Goal: Task Accomplishment & Management: Manage account settings

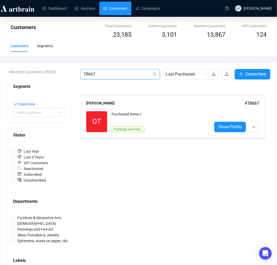
drag, startPoint x: 121, startPoint y: 74, endPoint x: 30, endPoint y: 74, distance: 91.2
click at [30, 74] on div "Matched Customers (28268) Segment + Create new Select segment Status Last Year …" at bounding box center [139, 177] width 264 height 216
type input "79097"
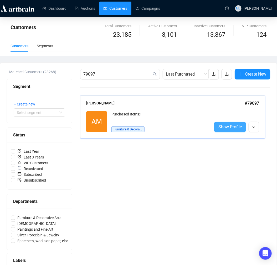
click at [237, 126] on span "Show Profile" at bounding box center [229, 127] width 23 height 7
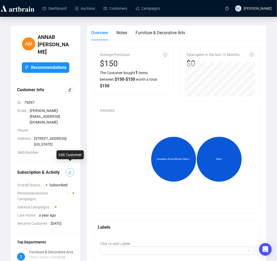
click at [70, 170] on span "button" at bounding box center [70, 173] width 4 height 6
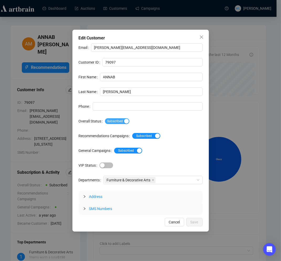
click at [125, 120] on div "button" at bounding box center [126, 121] width 5 height 5
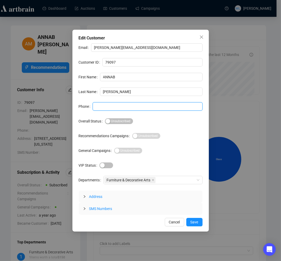
click at [125, 106] on input "Phone" at bounding box center [148, 106] width 110 height 8
type input "SEE RFC"
click at [194, 223] on span "Save" at bounding box center [195, 222] width 8 height 6
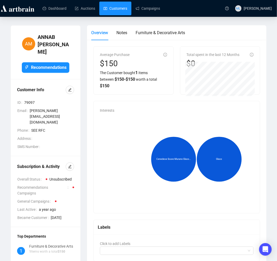
click at [115, 10] on link "Customers" at bounding box center [116, 9] width 24 height 14
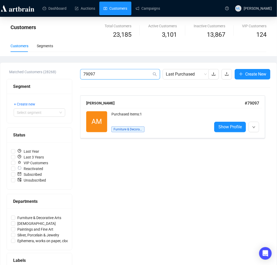
drag, startPoint x: 130, startPoint y: 75, endPoint x: 70, endPoint y: 74, distance: 59.7
click at [72, 74] on div "Matched Customers (28268) Segment + Create new Select segment Status Last Year …" at bounding box center [139, 177] width 264 height 216
type input "79080"
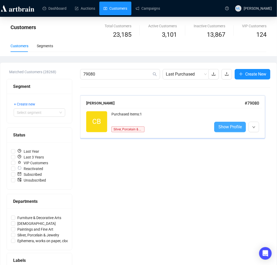
click at [220, 129] on span "Show Profile" at bounding box center [229, 127] width 23 height 7
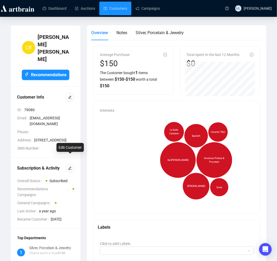
click at [65, 165] on div "Subscription & Activity" at bounding box center [41, 168] width 49 height 6
click at [71, 166] on icon "edit" at bounding box center [70, 168] width 4 height 4
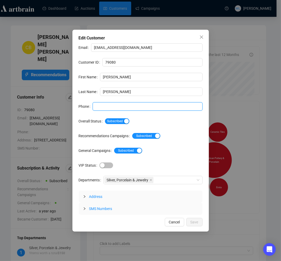
click at [101, 105] on input "Phone" at bounding box center [148, 106] width 110 height 8
type input "SEE RFC"
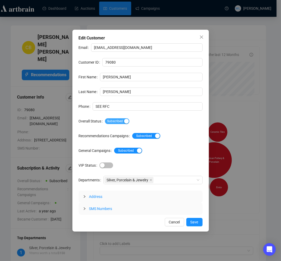
click at [124, 121] on div "button" at bounding box center [126, 121] width 5 height 5
click at [156, 136] on div "button" at bounding box center [157, 136] width 5 height 5
click at [137, 153] on div "button" at bounding box center [139, 150] width 5 height 5
click at [196, 219] on span "Save" at bounding box center [195, 222] width 8 height 6
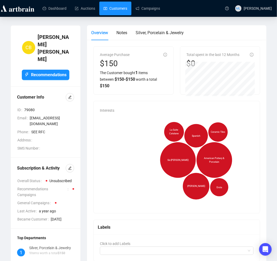
click at [112, 4] on link "Customers" at bounding box center [116, 9] width 24 height 14
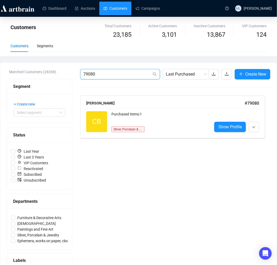
click at [111, 74] on input "79080" at bounding box center [117, 74] width 68 height 6
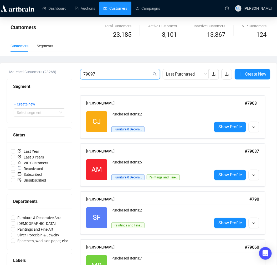
type input "79097"
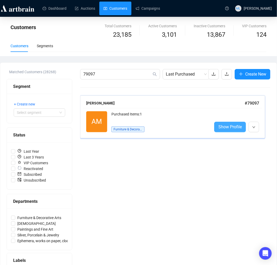
click at [225, 129] on span "Show Profile" at bounding box center [229, 127] width 23 height 7
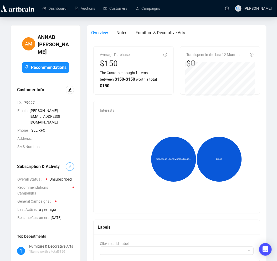
click at [72, 162] on button "button" at bounding box center [70, 166] width 8 height 8
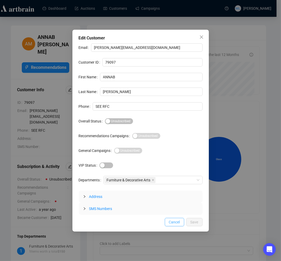
click at [172, 223] on span "Cancel" at bounding box center [174, 222] width 11 height 6
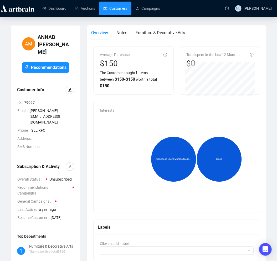
click at [111, 13] on link "Customers" at bounding box center [116, 9] width 24 height 14
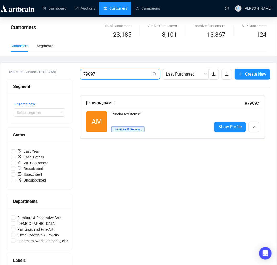
drag, startPoint x: 114, startPoint y: 72, endPoint x: 61, endPoint y: 69, distance: 52.4
click at [61, 69] on div "Matched Customers (28268) Segment + Create new Select segment Status Last Year …" at bounding box center [139, 177] width 264 height 216
type input "79073"
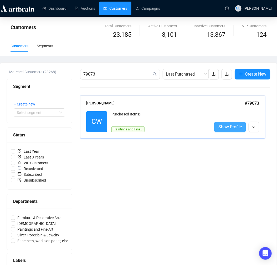
click at [229, 130] on span "Show Profile" at bounding box center [229, 127] width 23 height 7
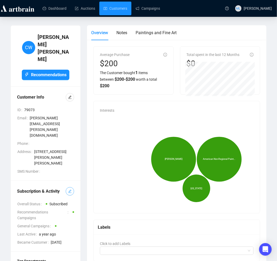
click at [71, 190] on icon "edit" at bounding box center [69, 191] width 3 height 3
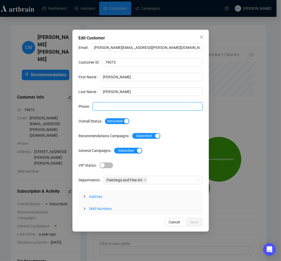
click at [101, 105] on input "Phone" at bounding box center [148, 106] width 110 height 8
type input "SEE RFC"
click at [124, 124] on button "Subscribed" at bounding box center [117, 121] width 24 height 6
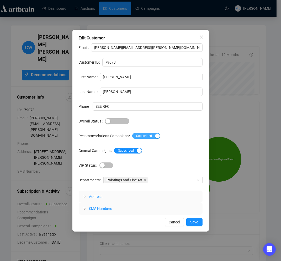
drag, startPoint x: 155, startPoint y: 136, endPoint x: 136, endPoint y: 148, distance: 23.2
click at [155, 137] on div "button" at bounding box center [157, 136] width 5 height 5
drag, startPoint x: 136, startPoint y: 150, endPoint x: 149, endPoint y: 160, distance: 17.2
click at [137, 151] on div "button" at bounding box center [139, 150] width 5 height 5
click at [188, 217] on div "Edit Customer Email [PERSON_NAME][EMAIL_ADDRESS][PERSON_NAME][DOMAIN_NAME] Cust…" at bounding box center [141, 131] width 137 height 202
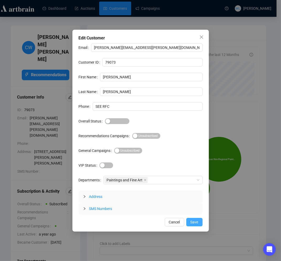
click at [195, 221] on span "Save" at bounding box center [195, 222] width 8 height 6
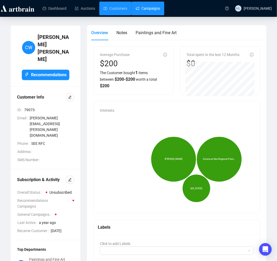
drag, startPoint x: 106, startPoint y: 7, endPoint x: 132, endPoint y: 1, distance: 26.6
click at [106, 7] on link "Customers" at bounding box center [116, 9] width 24 height 14
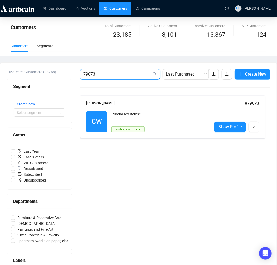
drag, startPoint x: 118, startPoint y: 75, endPoint x: 23, endPoint y: 75, distance: 94.6
click at [23, 75] on div "Matched Customers (28268) Segment + Create new Select segment Status Last Year …" at bounding box center [139, 177] width 264 height 216
type input "79059"
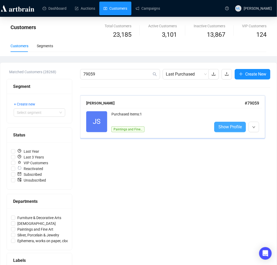
click at [235, 130] on span "Show Profile" at bounding box center [229, 127] width 23 height 7
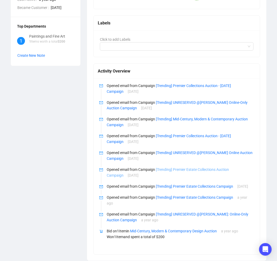
scroll to position [29, 0]
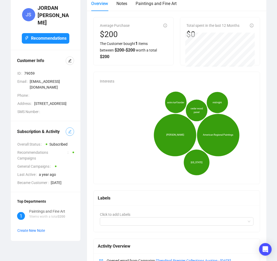
click at [70, 130] on icon "edit" at bounding box center [69, 131] width 3 height 3
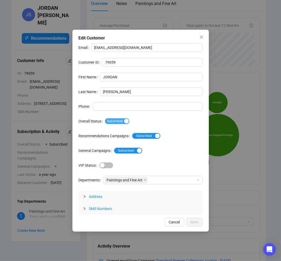
click at [124, 119] on div "button" at bounding box center [126, 121] width 5 height 5
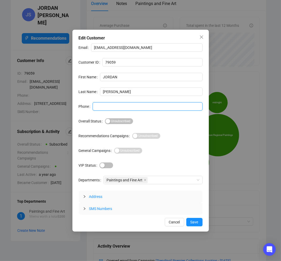
click at [122, 105] on input "Phone" at bounding box center [148, 106] width 110 height 8
type input "SEE RFC"
click at [194, 222] on span "Save" at bounding box center [195, 222] width 8 height 6
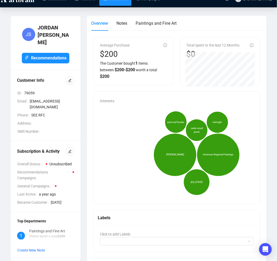
scroll to position [0, 0]
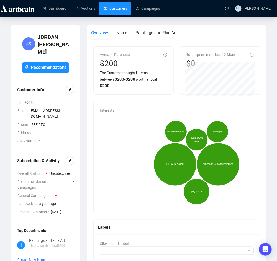
click at [117, 10] on link "Customers" at bounding box center [116, 9] width 24 height 14
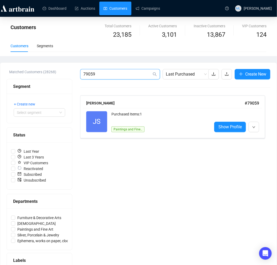
drag, startPoint x: 117, startPoint y: 74, endPoint x: 9, endPoint y: 77, distance: 107.3
click at [9, 77] on div "Matched Customers (28268) Segment + Create new Select segment Status Last Year …" at bounding box center [139, 177] width 264 height 216
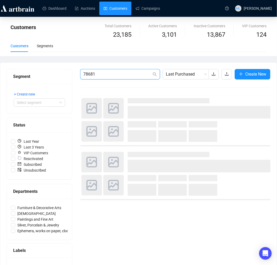
type input "78681"
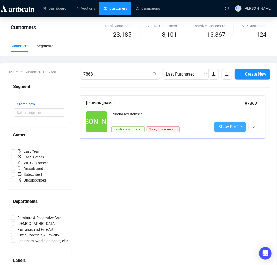
click at [226, 125] on span "Show Profile" at bounding box center [229, 127] width 23 height 7
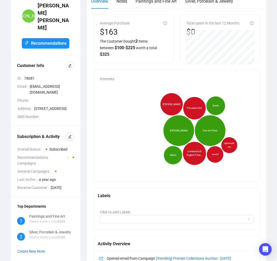
scroll to position [29, 0]
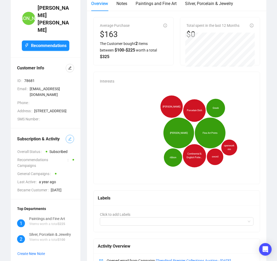
click at [72, 135] on button "button" at bounding box center [70, 139] width 8 height 8
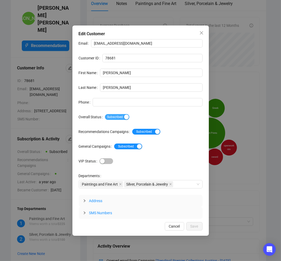
click at [125, 116] on div "button" at bounding box center [126, 117] width 5 height 5
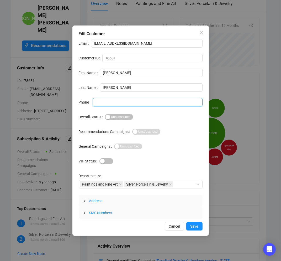
click at [128, 101] on input "Phone" at bounding box center [148, 102] width 110 height 8
type input "SEE RFC"
click at [197, 230] on button "Save" at bounding box center [195, 226] width 16 height 8
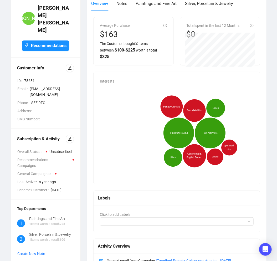
scroll to position [0, 0]
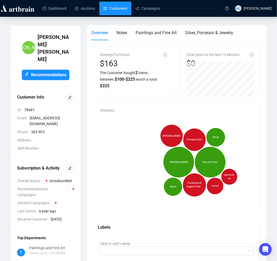
drag, startPoint x: 109, startPoint y: 13, endPoint x: 100, endPoint y: 11, distance: 8.9
click at [109, 13] on link "Customers" at bounding box center [116, 9] width 24 height 14
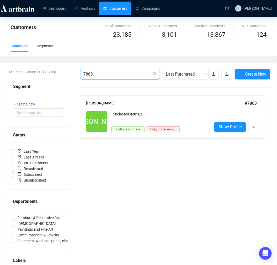
click at [17, 66] on div "Matched Customers (28268) Segment + Create new Select segment Status Last Year …" at bounding box center [138, 177] width 276 height 229
type input "79084"
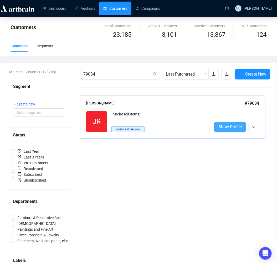
click at [217, 126] on link "Show Profile" at bounding box center [230, 127] width 32 height 11
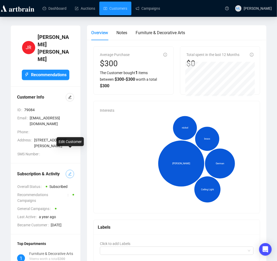
click at [69, 170] on button "button" at bounding box center [70, 174] width 8 height 8
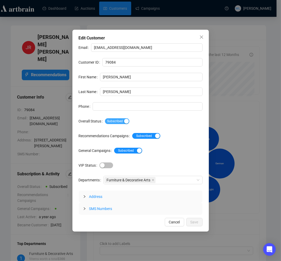
click at [126, 121] on div "button" at bounding box center [126, 121] width 5 height 5
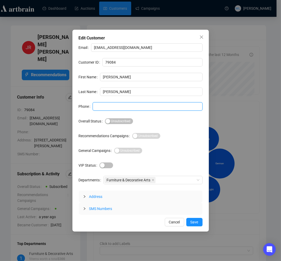
click at [120, 104] on input "Phone" at bounding box center [148, 106] width 110 height 8
type input "SEE RFC"
click at [195, 224] on span "Save" at bounding box center [195, 222] width 8 height 6
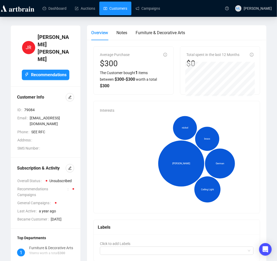
drag, startPoint x: 120, startPoint y: 9, endPoint x: 90, endPoint y: 2, distance: 30.5
click at [120, 9] on link "Customers" at bounding box center [116, 9] width 24 height 14
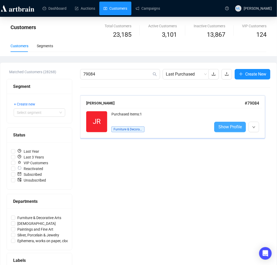
click at [227, 128] on span "Show Profile" at bounding box center [229, 127] width 23 height 7
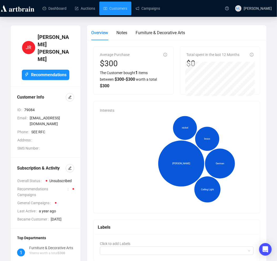
drag, startPoint x: 106, startPoint y: 10, endPoint x: 83, endPoint y: 0, distance: 25.3
click at [107, 10] on link "Customers" at bounding box center [116, 9] width 24 height 14
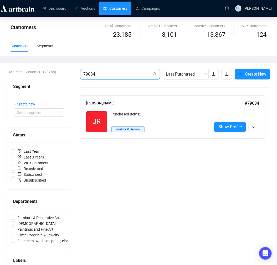
drag, startPoint x: 130, startPoint y: 71, endPoint x: 64, endPoint y: 75, distance: 66.3
click at [64, 75] on div "Matched Customers (28268) Segment + Create new Select segment Status Last Year …" at bounding box center [139, 177] width 264 height 216
type input "77902"
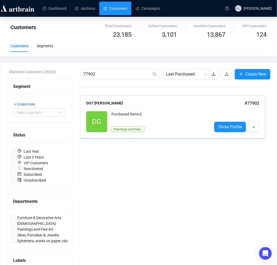
click at [232, 134] on div "DG Reactivated Purchased Items: 2 Paintings and Fine Art Show Profile" at bounding box center [172, 121] width 179 height 27
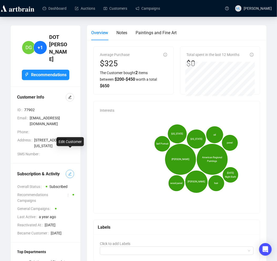
click at [70, 172] on icon "edit" at bounding box center [69, 173] width 3 height 3
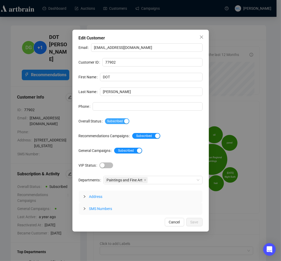
click at [124, 119] on div "button" at bounding box center [126, 121] width 5 height 5
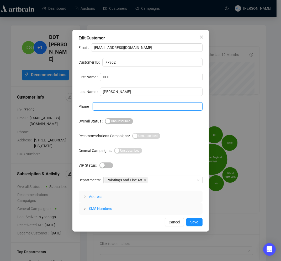
click at [120, 106] on input "Phone" at bounding box center [148, 106] width 110 height 8
type input "SEE RFC"
click at [199, 225] on button "Save" at bounding box center [195, 222] width 16 height 8
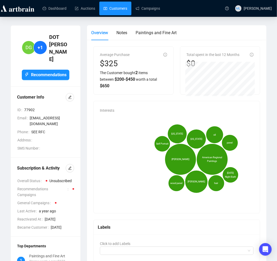
click at [119, 7] on link "Customers" at bounding box center [116, 9] width 24 height 14
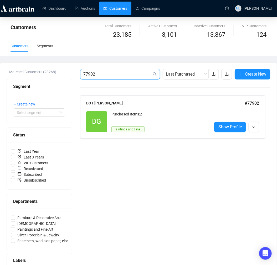
drag, startPoint x: 115, startPoint y: 75, endPoint x: 14, endPoint y: 75, distance: 100.7
click at [14, 75] on div "Matched Customers (28268) Segment + Create new Select segment Status Last Year …" at bounding box center [139, 177] width 264 height 216
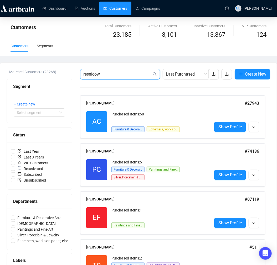
type input "resnicow"
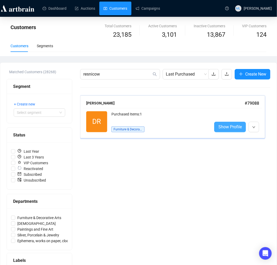
click at [230, 125] on span "Show Profile" at bounding box center [229, 127] width 23 height 7
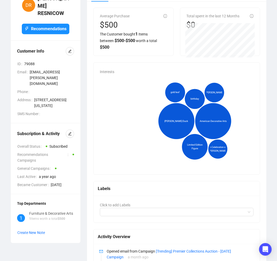
scroll to position [26, 0]
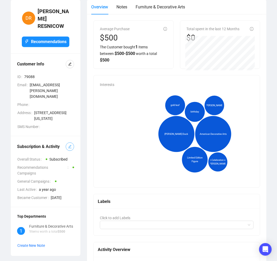
click at [72, 142] on button "button" at bounding box center [70, 146] width 8 height 8
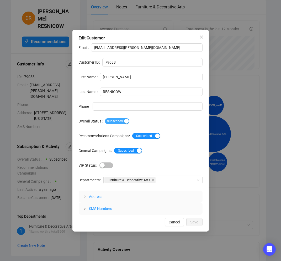
click at [127, 120] on div "button" at bounding box center [126, 121] width 5 height 5
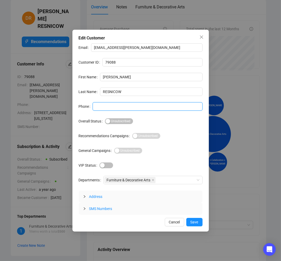
click at [127, 104] on input "Phone" at bounding box center [148, 106] width 110 height 8
type input "SEE RFC"
click at [193, 220] on span "Save" at bounding box center [195, 222] width 8 height 6
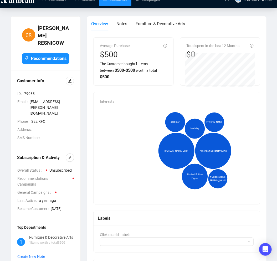
scroll to position [0, 0]
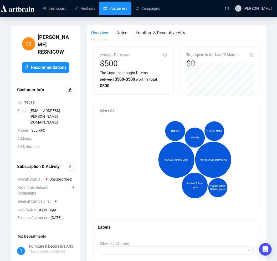
click at [112, 13] on link "Customers" at bounding box center [116, 9] width 24 height 14
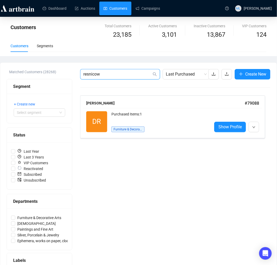
drag, startPoint x: 126, startPoint y: 75, endPoint x: -4, endPoint y: 60, distance: 130.2
click at [0, 60] on html "Dashboard Auctions Customers Campaigns ML [PERSON_NAME] Customers Total Custome…" at bounding box center [138, 132] width 277 height 265
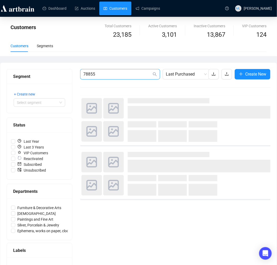
type input "78855"
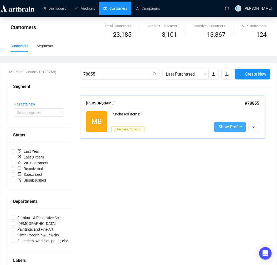
click at [240, 127] on span "Show Profile" at bounding box center [229, 127] width 23 height 7
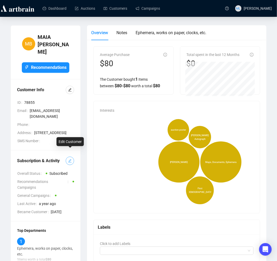
click at [71, 159] on icon "edit" at bounding box center [69, 160] width 3 height 3
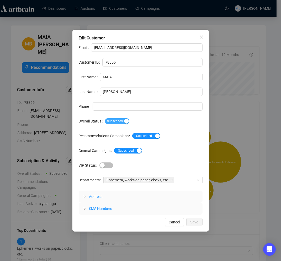
click at [126, 121] on div "button" at bounding box center [126, 121] width 5 height 5
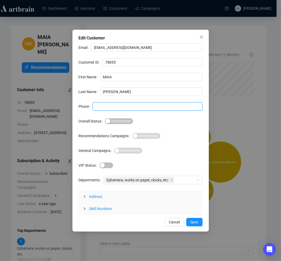
click at [130, 108] on input "Phone" at bounding box center [148, 106] width 110 height 8
type input "SEE RFC"
click at [195, 222] on span "Save" at bounding box center [195, 222] width 8 height 6
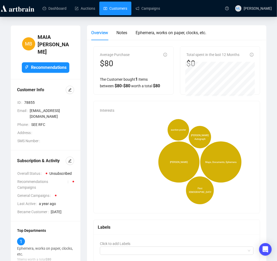
click at [111, 12] on link "Customers" at bounding box center [116, 9] width 24 height 14
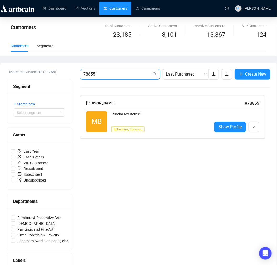
drag, startPoint x: 123, startPoint y: 71, endPoint x: 48, endPoint y: 78, distance: 75.2
click at [48, 78] on div "Matched Customers (28268) Segment + Create new Select segment Status Last Year …" at bounding box center [139, 177] width 264 height 216
type input "01232"
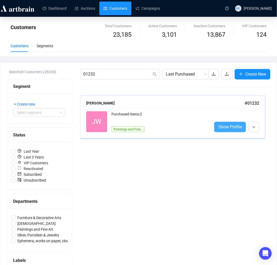
click at [235, 127] on span "Show Profile" at bounding box center [229, 127] width 23 height 7
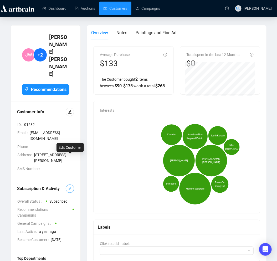
click at [69, 187] on icon "edit" at bounding box center [69, 188] width 3 height 3
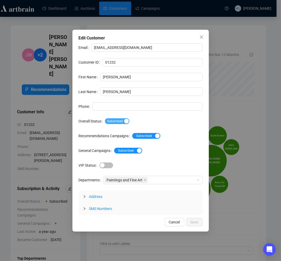
click at [124, 122] on div "button" at bounding box center [126, 121] width 5 height 5
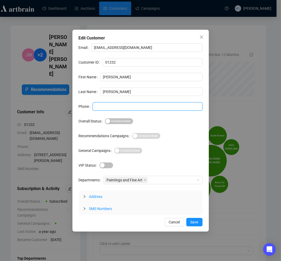
click at [127, 107] on input "Phone" at bounding box center [148, 106] width 110 height 8
type input "SEE RFC"
click at [201, 222] on button "Save" at bounding box center [195, 222] width 16 height 8
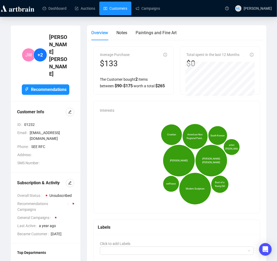
click at [117, 7] on link "Customers" at bounding box center [116, 9] width 24 height 14
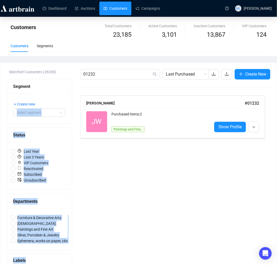
drag, startPoint x: 68, startPoint y: 78, endPoint x: 65, endPoint y: 78, distance: 2.9
click at [65, 78] on div "Matched Customers (28268) Segment + Create new Select segment Status Last Year …" at bounding box center [139, 177] width 264 height 216
drag, startPoint x: 65, startPoint y: 78, endPoint x: 123, endPoint y: 67, distance: 58.8
click at [123, 67] on div "Matched Customers (28268) Segment + Create new Select segment Status Last Year …" at bounding box center [138, 177] width 276 height 229
click at [119, 75] on input "01232" at bounding box center [117, 74] width 68 height 6
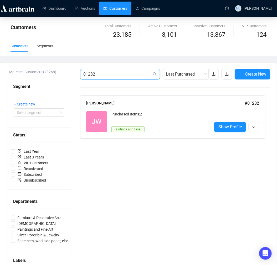
click at [43, 75] on div "Matched Customers (28268) Segment + Create new Select segment Status Last Year …" at bounding box center [139, 177] width 264 height 216
type input "[PERSON_NAME]"
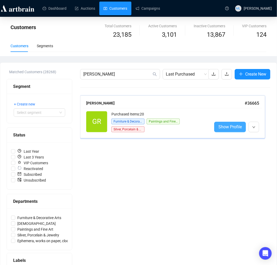
click at [221, 128] on span "Show Profile" at bounding box center [229, 127] width 23 height 7
drag, startPoint x: 123, startPoint y: 74, endPoint x: 63, endPoint y: 75, distance: 59.7
click at [63, 75] on div "Matched Customers (28268) Segment + Create new Select segment Status Last Year …" at bounding box center [139, 177] width 264 height 216
type input "[PERSON_NAME]"
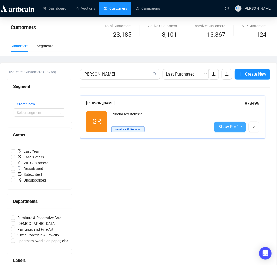
click at [217, 124] on link "Show Profile" at bounding box center [230, 127] width 32 height 11
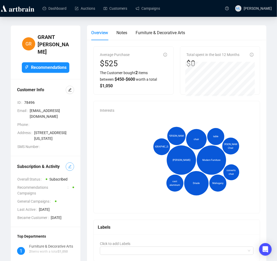
click at [66, 162] on button "button" at bounding box center [70, 166] width 8 height 8
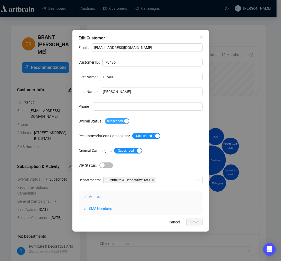
click at [126, 122] on div "button" at bounding box center [126, 121] width 5 height 5
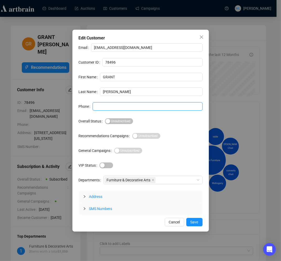
click at [135, 109] on input "Phone" at bounding box center [148, 106] width 110 height 8
type input "SEE RFC"
click at [199, 222] on button "Save" at bounding box center [195, 222] width 16 height 8
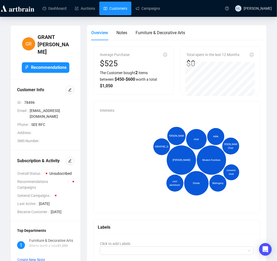
click at [109, 10] on link "Customers" at bounding box center [116, 9] width 24 height 14
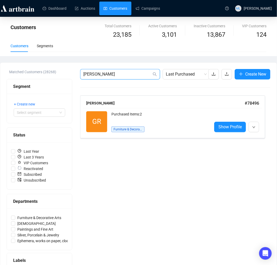
drag, startPoint x: 111, startPoint y: 74, endPoint x: 39, endPoint y: 75, distance: 71.8
click at [39, 75] on div "Matched Customers (28268) Segment + Create new Select segment Status Last Year …" at bounding box center [139, 177] width 264 height 216
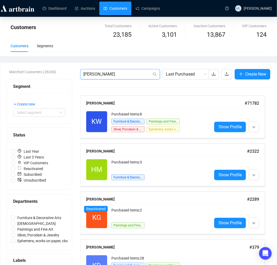
type input "[PERSON_NAME]"
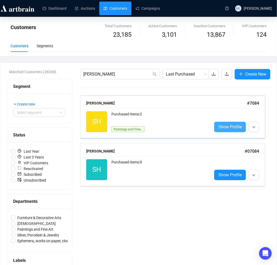
click at [226, 131] on link "Show Profile" at bounding box center [230, 127] width 32 height 11
click at [228, 177] on span "Show Profile" at bounding box center [229, 175] width 23 height 7
drag, startPoint x: 66, startPoint y: 85, endPoint x: 60, endPoint y: 84, distance: 5.9
click at [64, 85] on div "Matched Customers (28268) Segment + Create new Select segment Status Last Year …" at bounding box center [139, 177] width 264 height 216
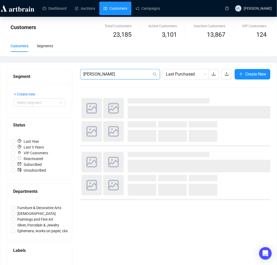
type input "[PERSON_NAME]"
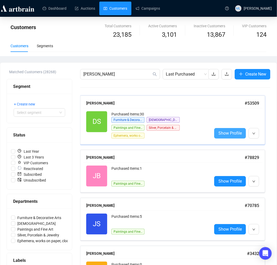
click at [222, 130] on span "Show Profile" at bounding box center [229, 133] width 23 height 7
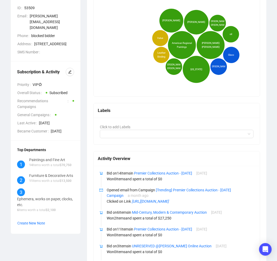
scroll to position [29, 0]
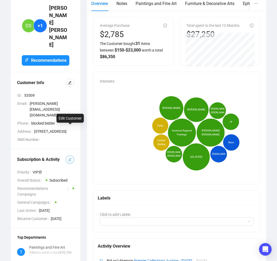
click at [70, 158] on icon "edit" at bounding box center [70, 160] width 4 height 4
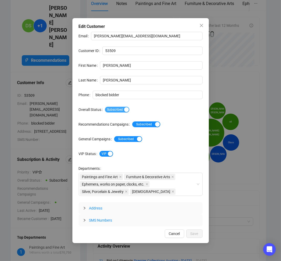
click at [127, 110] on div "button" at bounding box center [126, 109] width 5 height 5
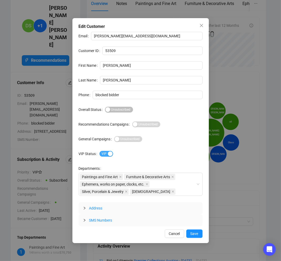
click at [108, 154] on div "button" at bounding box center [110, 153] width 5 height 5
click at [193, 232] on span "Save" at bounding box center [195, 234] width 8 height 6
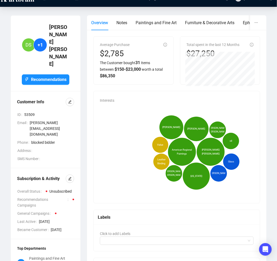
scroll to position [0, 0]
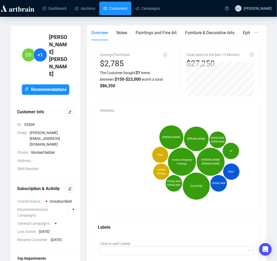
click at [115, 6] on link "Customers" at bounding box center [116, 9] width 24 height 14
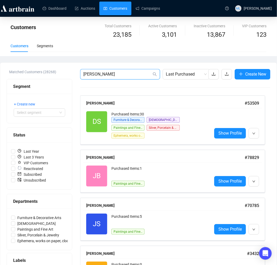
drag, startPoint x: 109, startPoint y: 72, endPoint x: 66, endPoint y: 72, distance: 43.1
click at [66, 72] on div "Matched Customers (28268) Segment + Create new Select segment Status Last Year …" at bounding box center [139, 205] width 264 height 273
type input "[PERSON_NAME]"
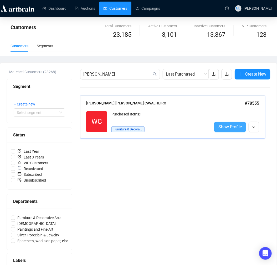
click at [224, 126] on span "Show Profile" at bounding box center [229, 127] width 23 height 7
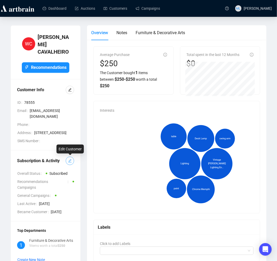
click at [68, 162] on icon "edit" at bounding box center [70, 161] width 4 height 4
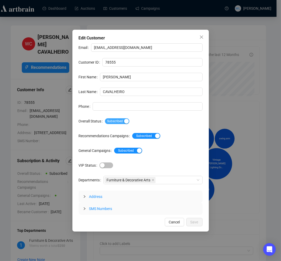
click at [125, 120] on div "button" at bounding box center [126, 121] width 5 height 5
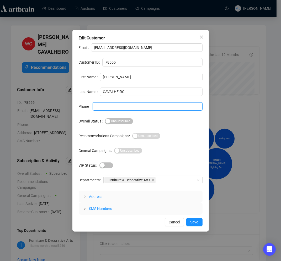
click at [140, 102] on input "Phone" at bounding box center [148, 106] width 110 height 8
type input "SEE RFC"
click at [198, 224] on span "Save" at bounding box center [195, 222] width 8 height 6
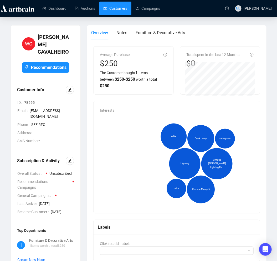
click at [115, 8] on link "Customers" at bounding box center [116, 9] width 24 height 14
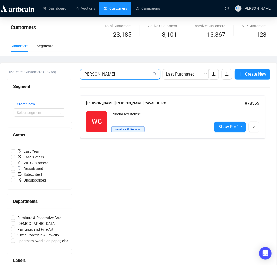
drag, startPoint x: 104, startPoint y: 77, endPoint x: 52, endPoint y: 76, distance: 52.8
click at [52, 76] on div "Matched Customers (28268) Segment + Create new Select segment Status Last Year …" at bounding box center [139, 177] width 264 height 216
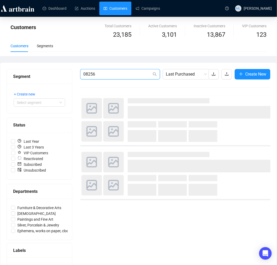
type input "08256"
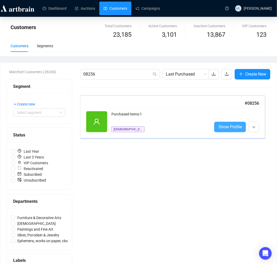
click at [232, 129] on span "Show Profile" at bounding box center [229, 127] width 23 height 7
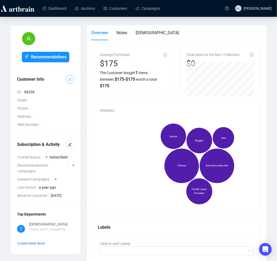
click at [71, 80] on icon "edit" at bounding box center [70, 80] width 4 height 4
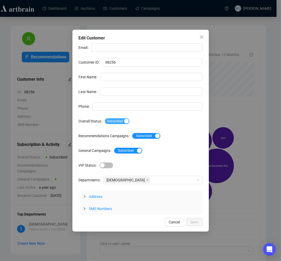
click at [124, 120] on div "button" at bounding box center [126, 121] width 5 height 5
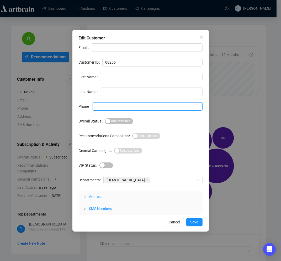
click at [128, 106] on input "Phone" at bounding box center [148, 106] width 110 height 8
type input "SEE RFC"
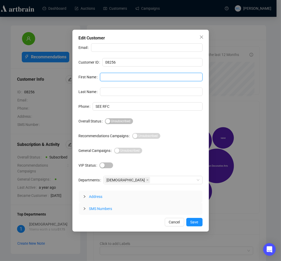
click at [114, 76] on input "First Name" at bounding box center [151, 77] width 103 height 8
type input "Zhenxi"
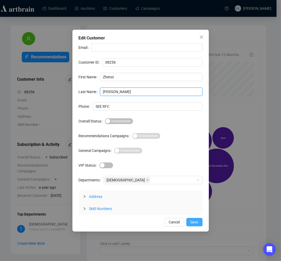
type input "[PERSON_NAME]"
click at [198, 221] on span "Save" at bounding box center [195, 222] width 8 height 6
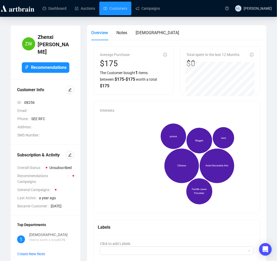
drag, startPoint x: 107, startPoint y: 7, endPoint x: 89, endPoint y: 0, distance: 19.7
click at [107, 7] on link "Customers" at bounding box center [116, 9] width 24 height 14
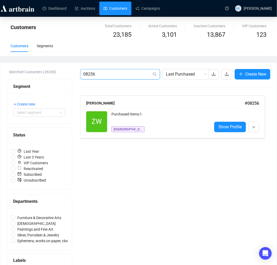
drag, startPoint x: 111, startPoint y: 75, endPoint x: 16, endPoint y: 69, distance: 95.1
click at [16, 69] on div "Matched Customers (28268) Segment + Create new Select segment Status Last Year …" at bounding box center [139, 177] width 264 height 216
type input "77977"
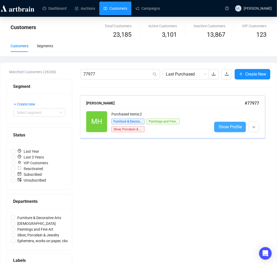
click at [225, 127] on span "Show Profile" at bounding box center [229, 127] width 23 height 7
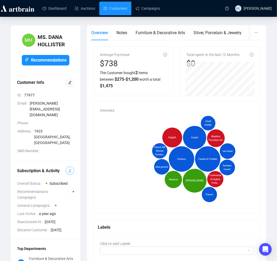
click at [69, 169] on icon "edit" at bounding box center [70, 171] width 4 height 4
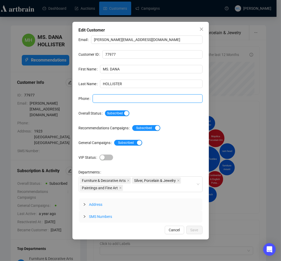
click at [115, 99] on input "Phone" at bounding box center [148, 98] width 110 height 8
type input "SEE RFC"
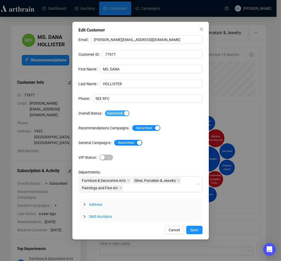
click at [125, 114] on div "button" at bounding box center [126, 113] width 5 height 5
click at [155, 128] on div "button" at bounding box center [157, 128] width 5 height 5
click at [137, 143] on div "button" at bounding box center [139, 142] width 5 height 5
click at [196, 231] on span "Save" at bounding box center [195, 230] width 8 height 6
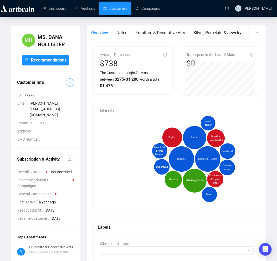
click at [71, 81] on icon "edit" at bounding box center [69, 82] width 3 height 3
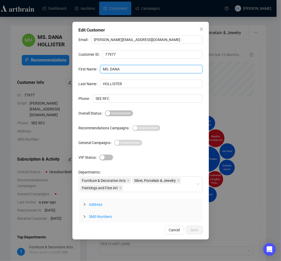
drag, startPoint x: 109, startPoint y: 67, endPoint x: 50, endPoint y: 70, distance: 59.2
click at [50, 70] on div "Edit Customer Email [PERSON_NAME][EMAIL_ADDRESS][DOMAIN_NAME] Customer ID 77977…" at bounding box center [140, 130] width 281 height 261
type input "[PERSON_NAME]"
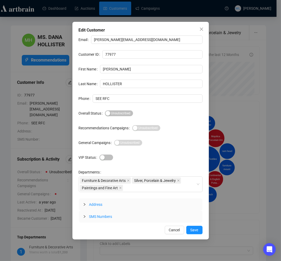
drag, startPoint x: 194, startPoint y: 222, endPoint x: 193, endPoint y: 229, distance: 6.9
click at [194, 223] on div "Edit Customer Email [PERSON_NAME][EMAIL_ADDRESS][DOMAIN_NAME] Customer ID 77977…" at bounding box center [141, 131] width 137 height 218
click at [193, 229] on span "Save" at bounding box center [195, 230] width 8 height 6
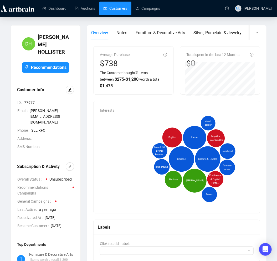
click at [121, 8] on link "Customers" at bounding box center [116, 9] width 24 height 14
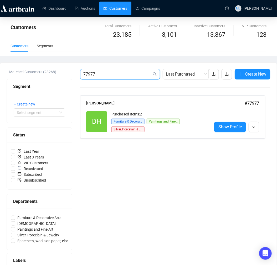
drag, startPoint x: 110, startPoint y: 75, endPoint x: 55, endPoint y: 74, distance: 54.4
click at [55, 74] on div "Matched Customers (28268) Segment + Create new Select segment Status Last Year …" at bounding box center [139, 177] width 264 height 216
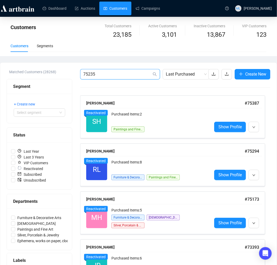
type input "75235"
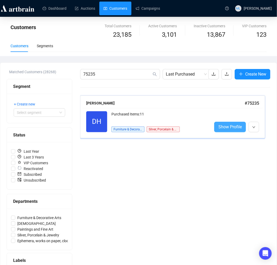
click at [222, 132] on link "Show Profile" at bounding box center [230, 127] width 32 height 11
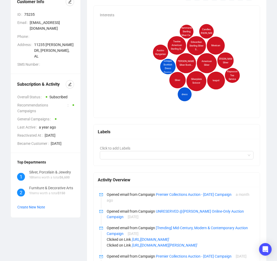
scroll to position [58, 0]
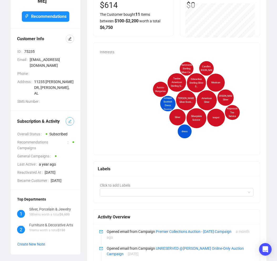
click at [69, 120] on icon "edit" at bounding box center [70, 122] width 4 height 4
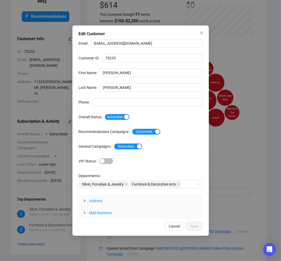
drag, startPoint x: 123, startPoint y: 117, endPoint x: 124, endPoint y: 110, distance: 6.9
click at [124, 117] on div "button" at bounding box center [126, 117] width 5 height 5
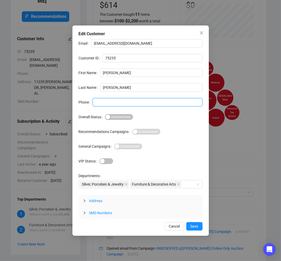
click at [124, 104] on input "Phone" at bounding box center [148, 102] width 110 height 8
type input "SEE RFC"
click at [196, 227] on span "Save" at bounding box center [195, 226] width 8 height 6
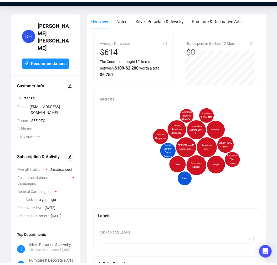
scroll to position [0, 0]
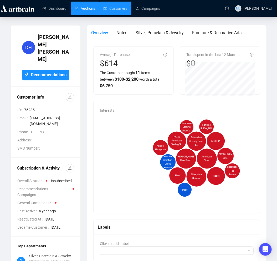
drag, startPoint x: 116, startPoint y: 10, endPoint x: 94, endPoint y: 2, distance: 23.7
click at [116, 10] on link "Customers" at bounding box center [116, 9] width 24 height 14
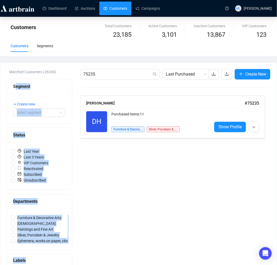
drag, startPoint x: 86, startPoint y: 73, endPoint x: 16, endPoint y: 75, distance: 70.2
click at [16, 75] on div "Matched Customers (28268) Segment + Create new Select segment Status Last Year …" at bounding box center [139, 177] width 264 height 216
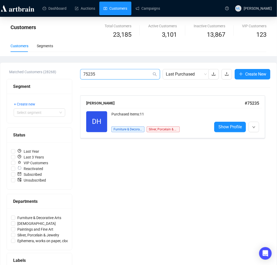
drag, startPoint x: 16, startPoint y: 75, endPoint x: 88, endPoint y: 76, distance: 72.3
click at [86, 76] on input "75235" at bounding box center [117, 74] width 68 height 6
drag, startPoint x: 100, startPoint y: 76, endPoint x: 80, endPoint y: 76, distance: 19.4
click at [80, 76] on span "75235" at bounding box center [120, 74] width 80 height 11
type input "78850"
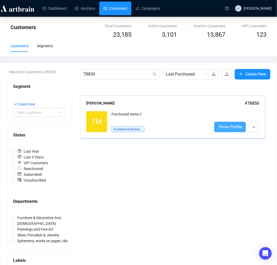
click at [230, 130] on span "Show Profile" at bounding box center [229, 127] width 23 height 7
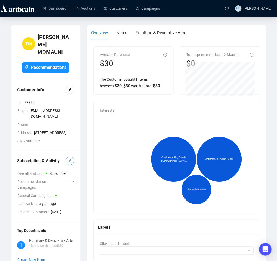
click at [67, 157] on button "button" at bounding box center [70, 161] width 8 height 8
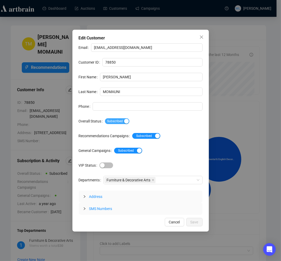
click at [125, 122] on div "button" at bounding box center [126, 121] width 5 height 5
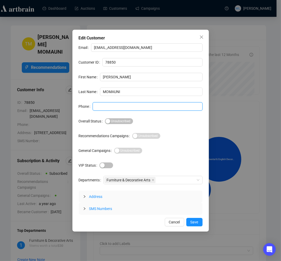
click at [125, 106] on input "Phone" at bounding box center [148, 106] width 110 height 8
type input "SEE RFC"
click at [195, 224] on span "Save" at bounding box center [195, 222] width 8 height 6
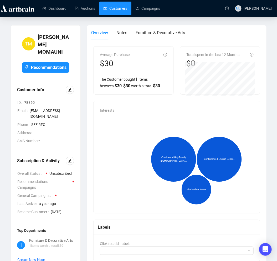
click at [113, 5] on link "Customers" at bounding box center [116, 9] width 24 height 14
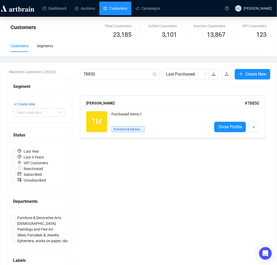
click at [120, 11] on link "Customers" at bounding box center [116, 9] width 24 height 14
